Goal: Information Seeking & Learning: Learn about a topic

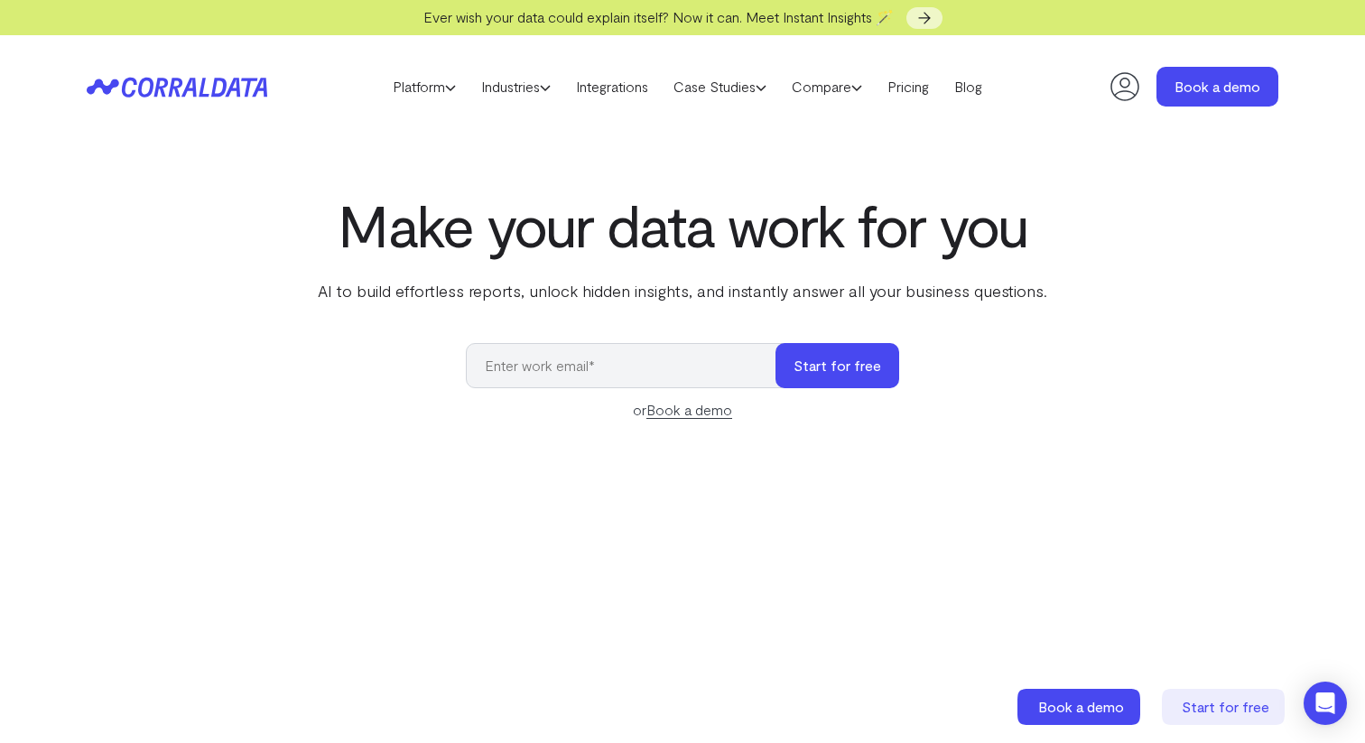
click at [921, 104] on header "Platform AI Reporting Use AI to effortlessly answer any business questions from…" at bounding box center [682, 86] width 1191 height 103
click at [921, 97] on link "Pricing" at bounding box center [908, 86] width 67 height 27
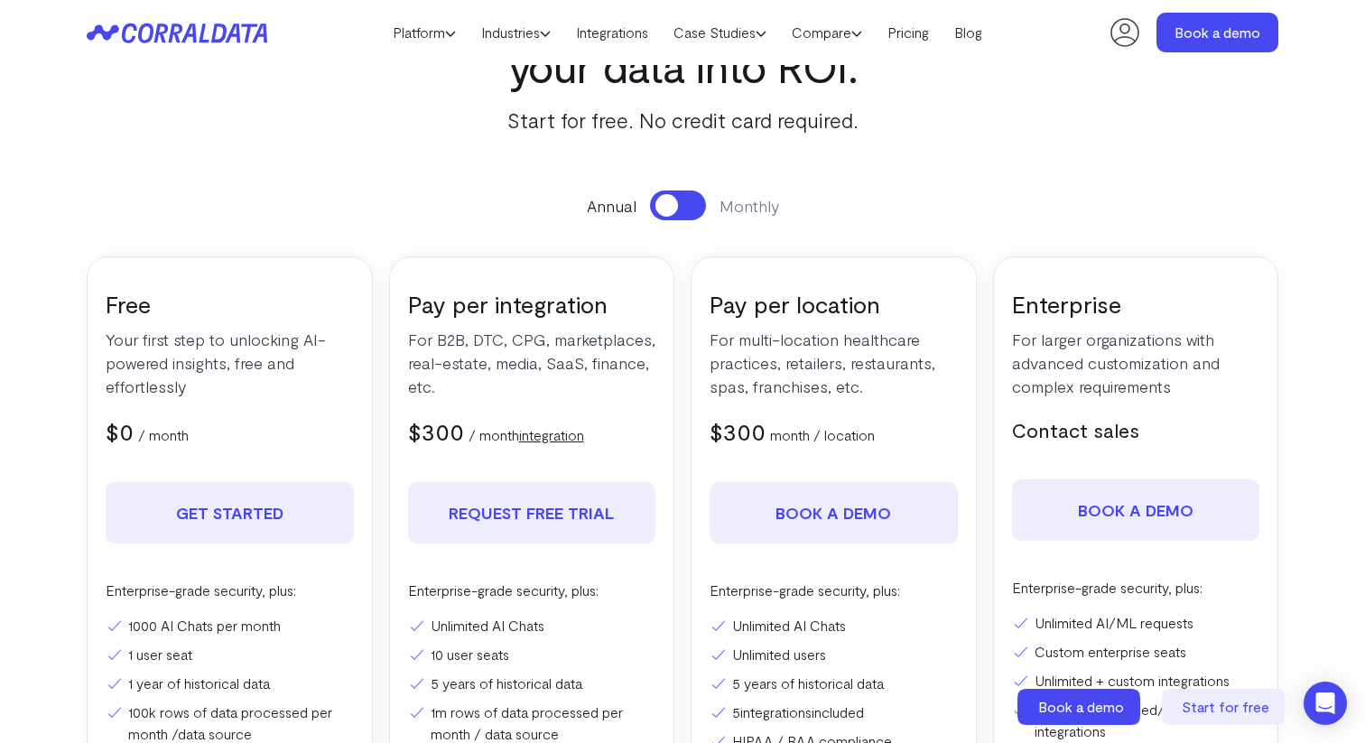
scroll to position [133, 0]
click at [671, 218] on button at bounding box center [678, 206] width 56 height 30
click at [670, 218] on button at bounding box center [678, 206] width 56 height 30
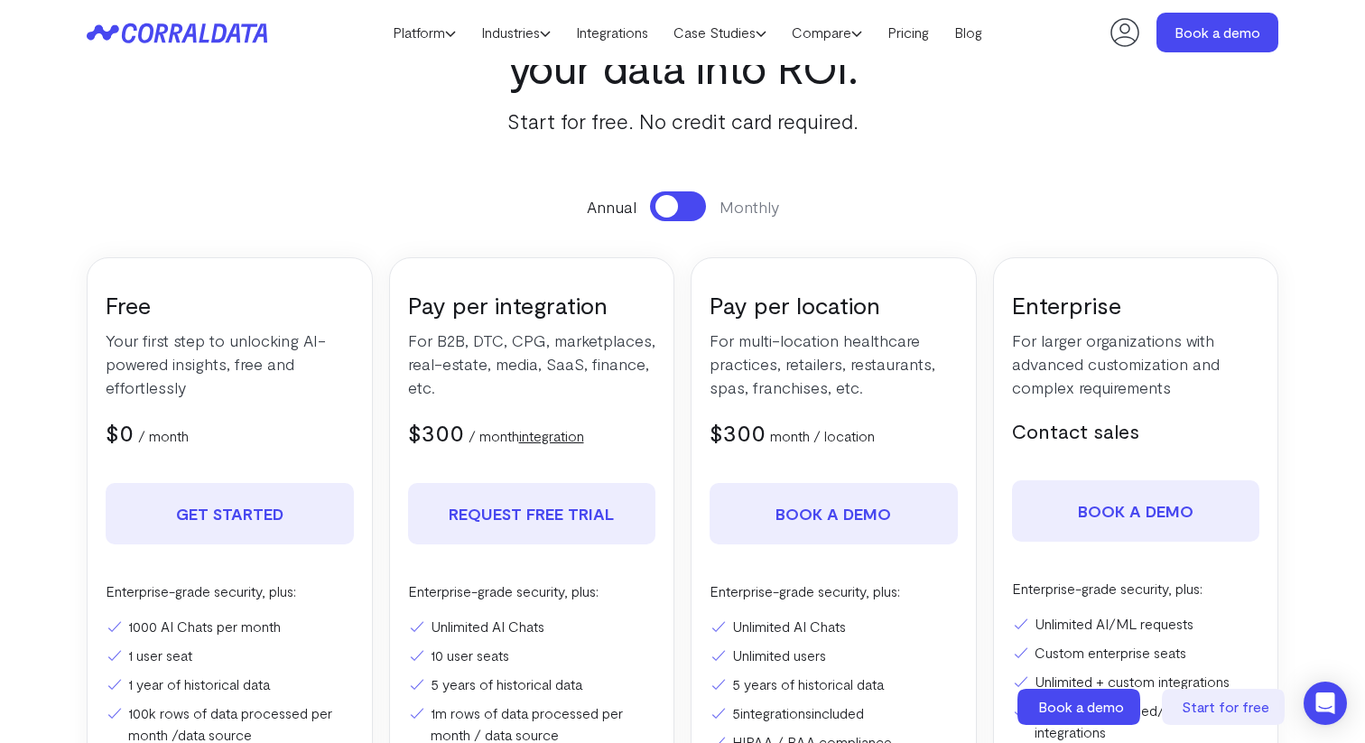
click at [670, 218] on button at bounding box center [678, 206] width 56 height 30
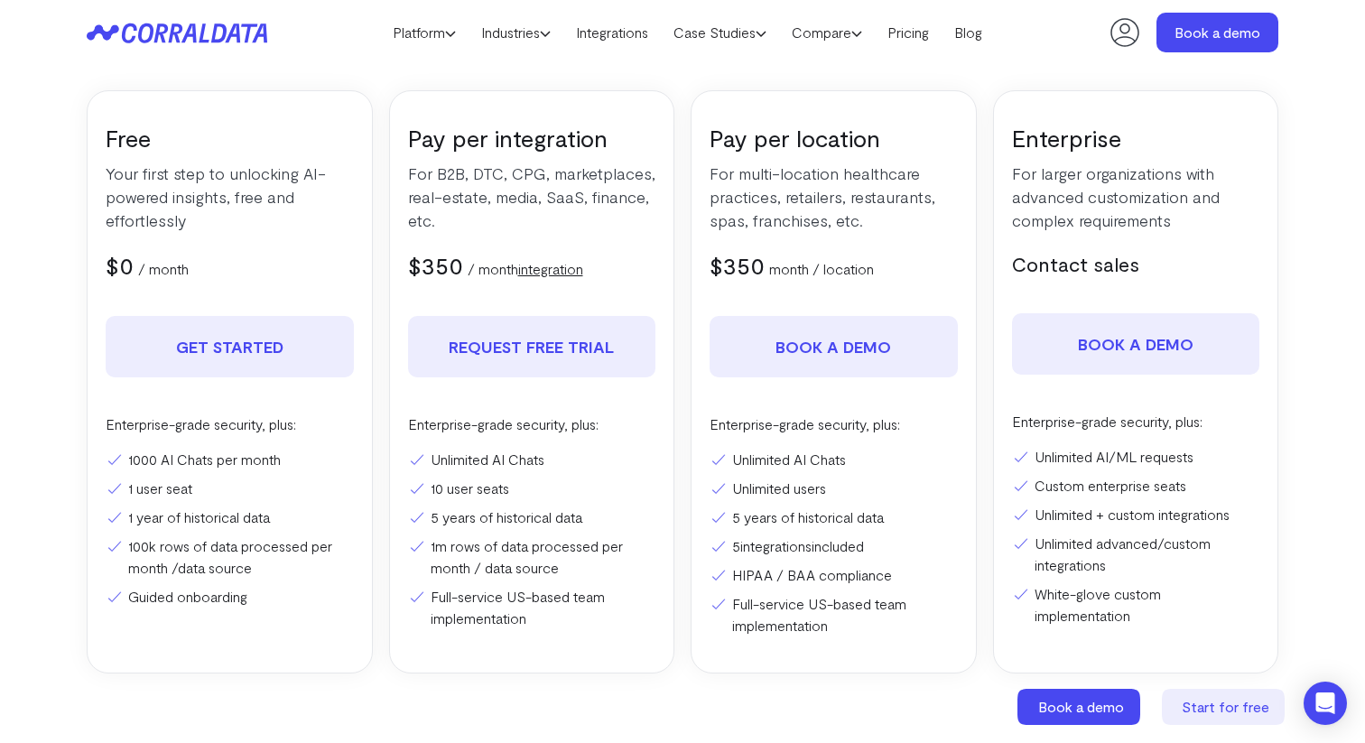
scroll to position [0, 0]
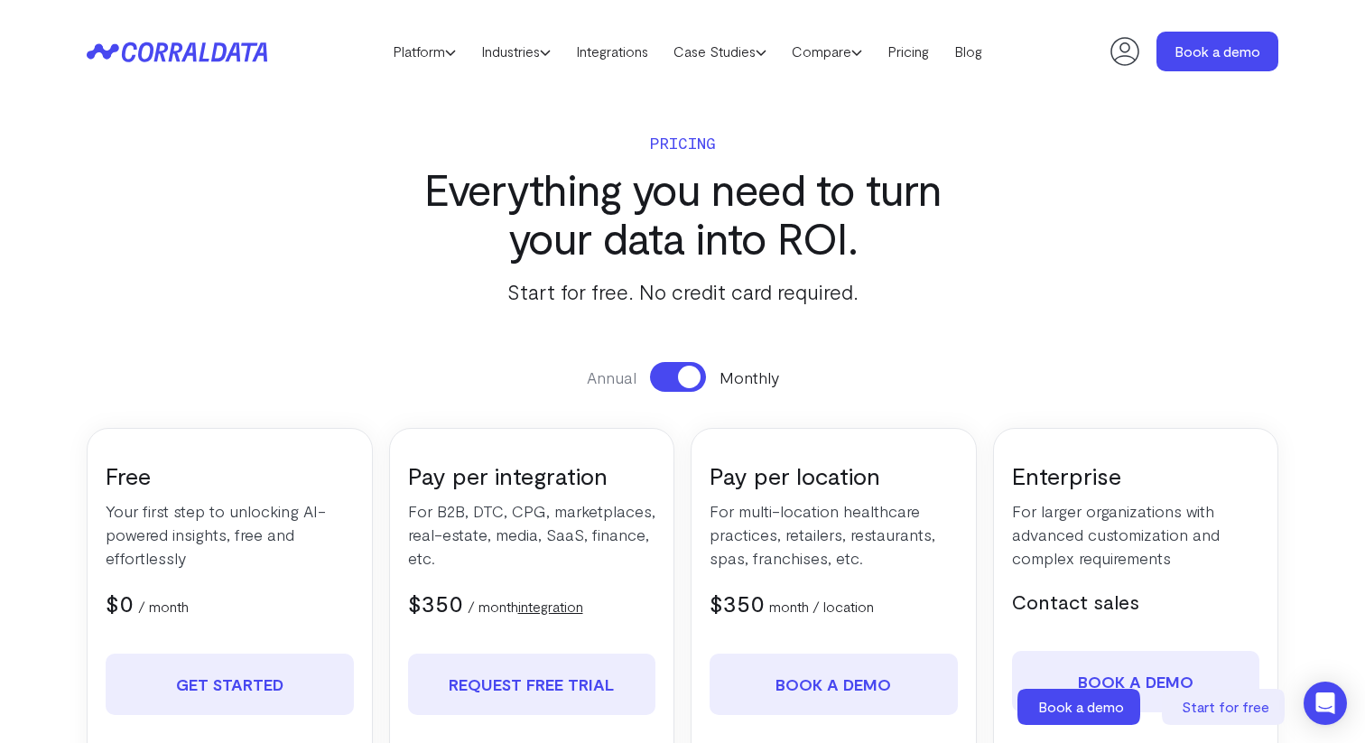
click at [161, 48] on icon at bounding box center [177, 52] width 181 height 21
